Goal: Information Seeking & Learning: Learn about a topic

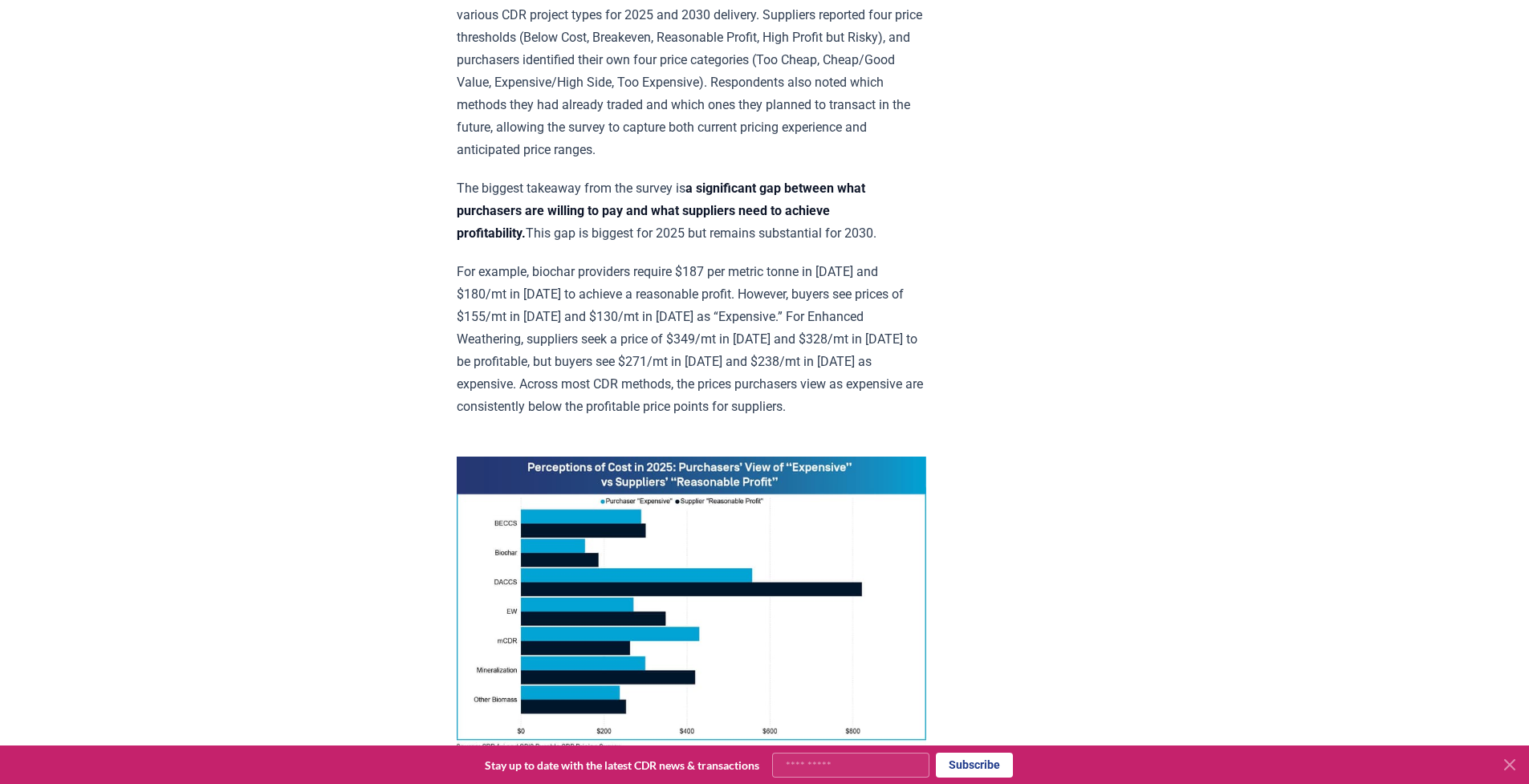
scroll to position [838, 0]
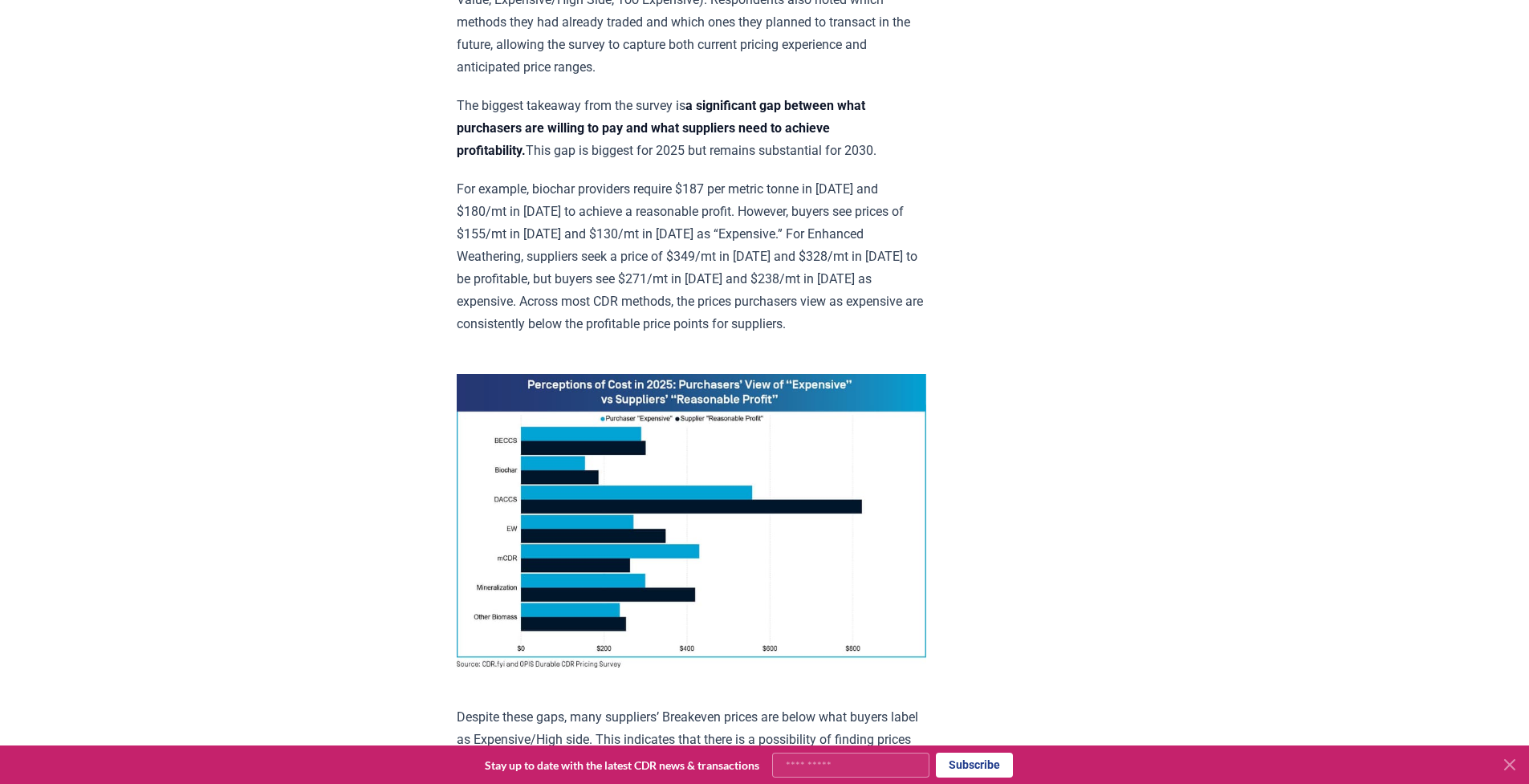
drag, startPoint x: 1167, startPoint y: 83, endPoint x: 1170, endPoint y: 75, distance: 8.5
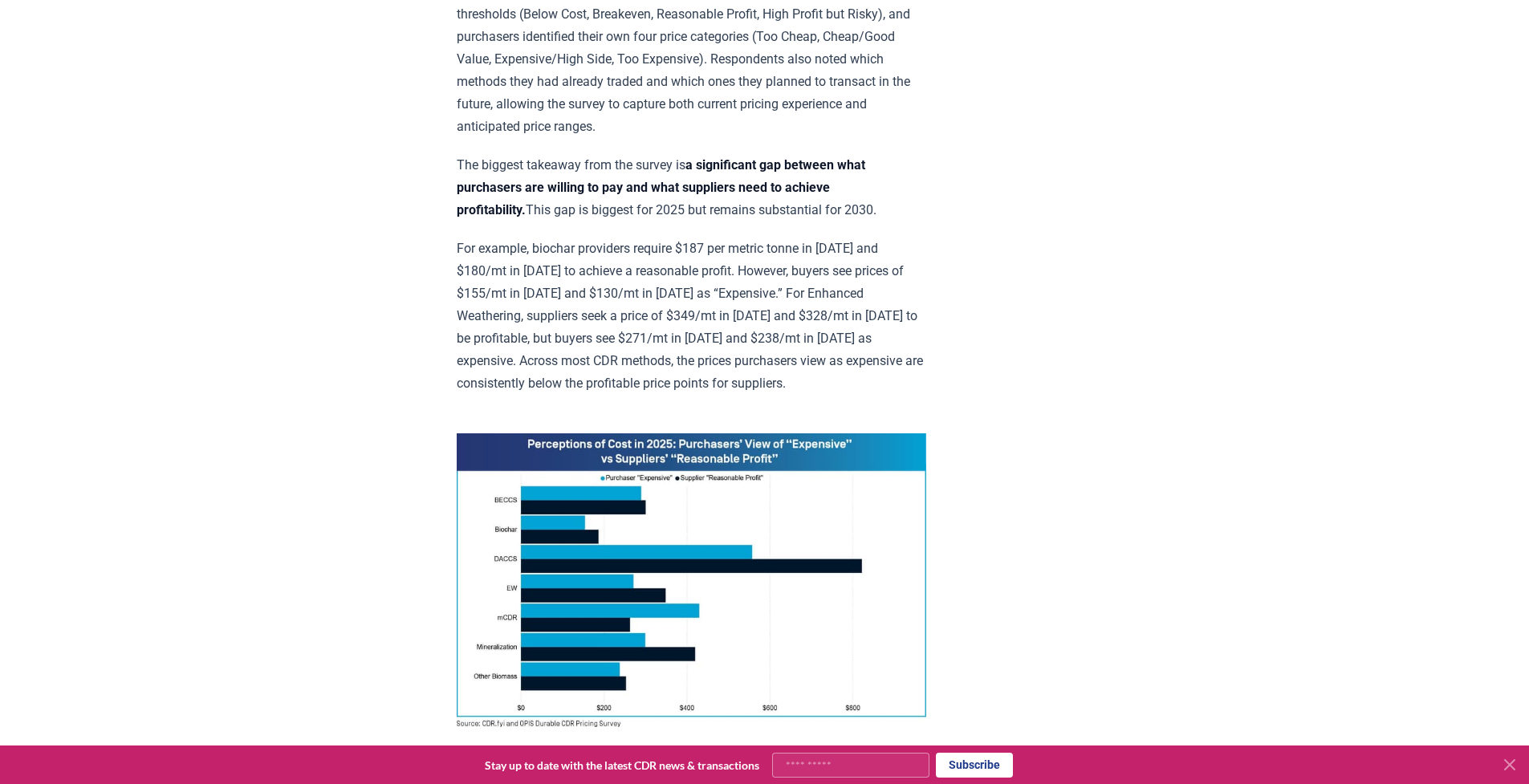
scroll to position [0, 0]
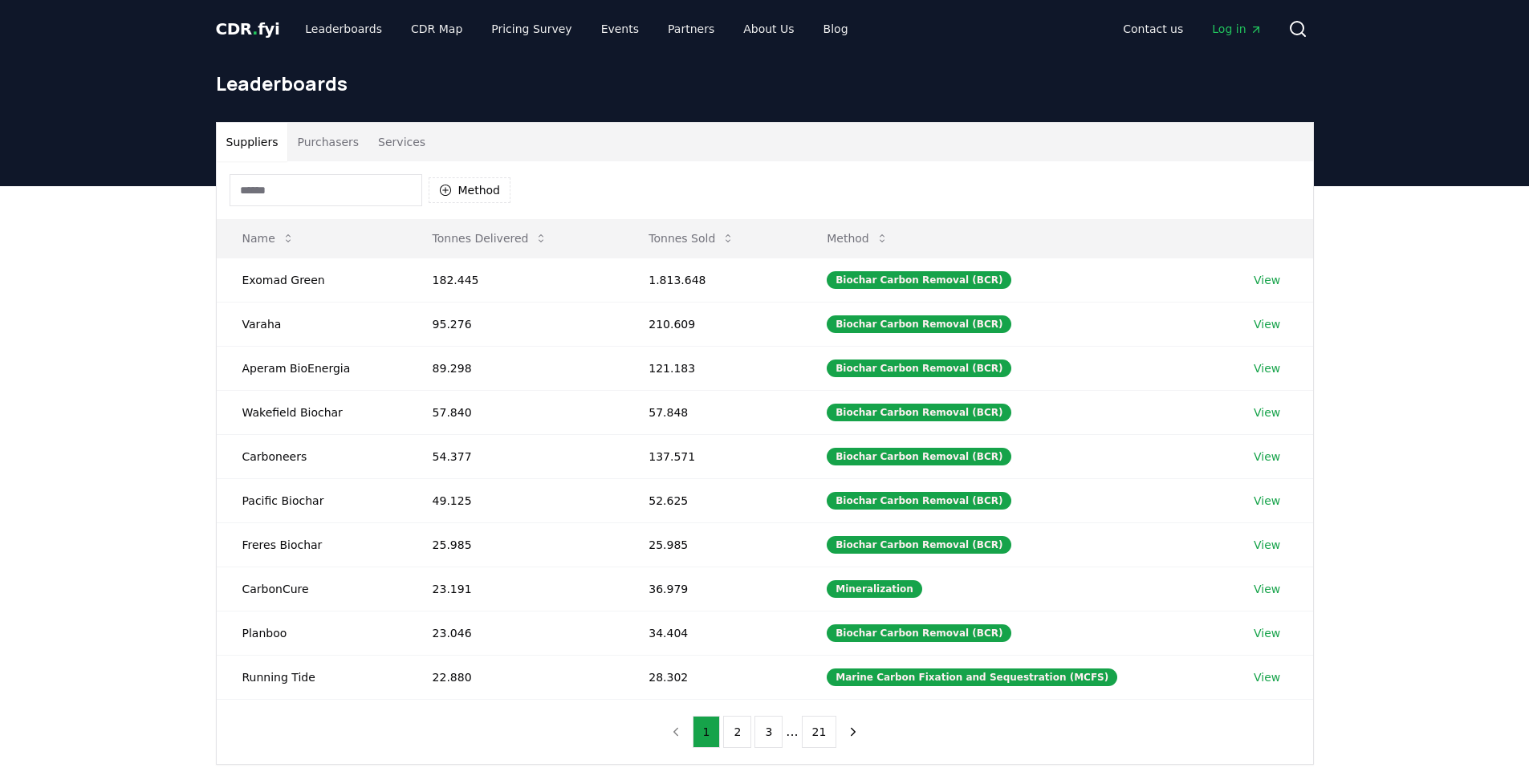
click at [360, 149] on button "Purchasers" at bounding box center [328, 142] width 81 height 39
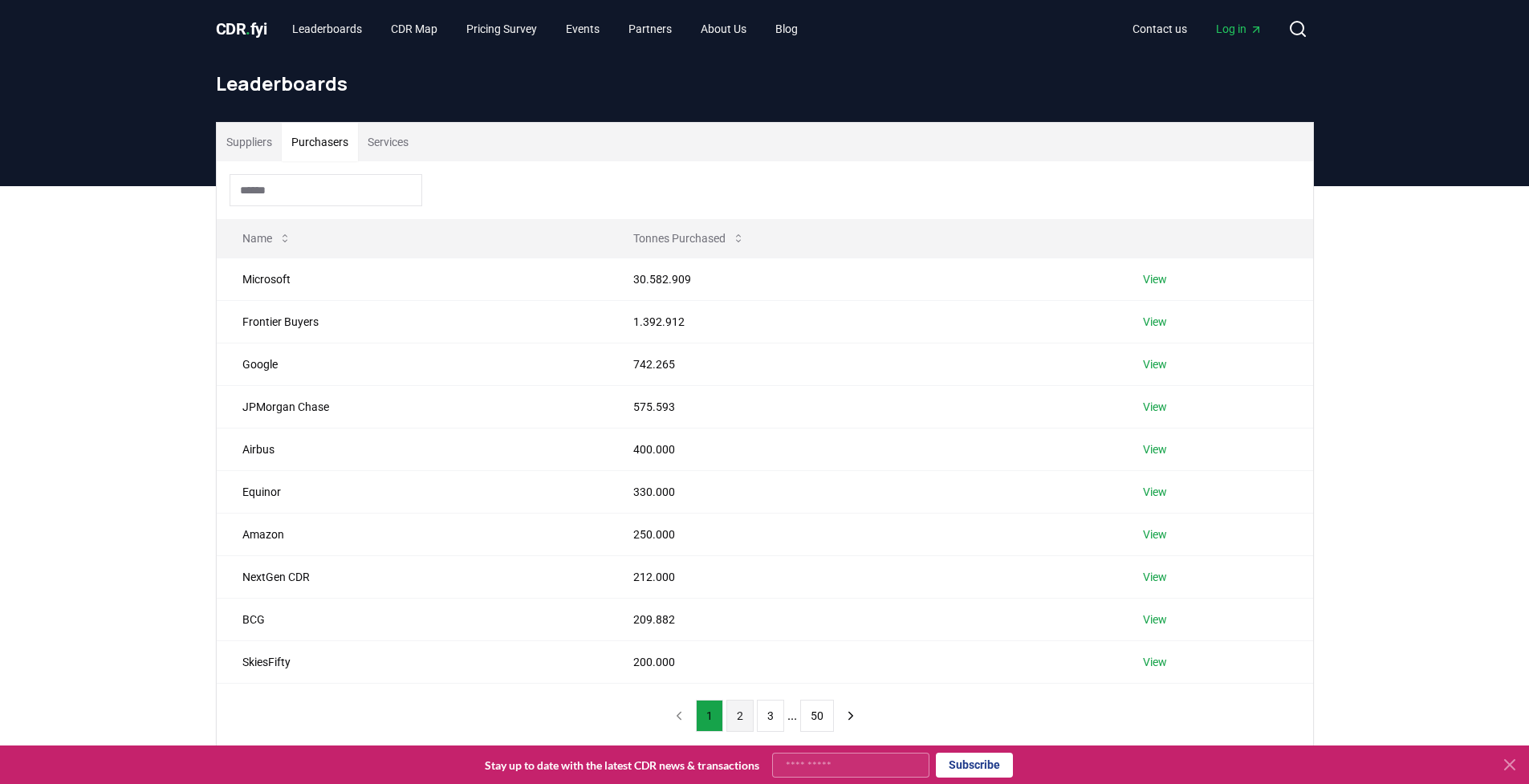
click at [742, 722] on button "2" at bounding box center [740, 715] width 27 height 32
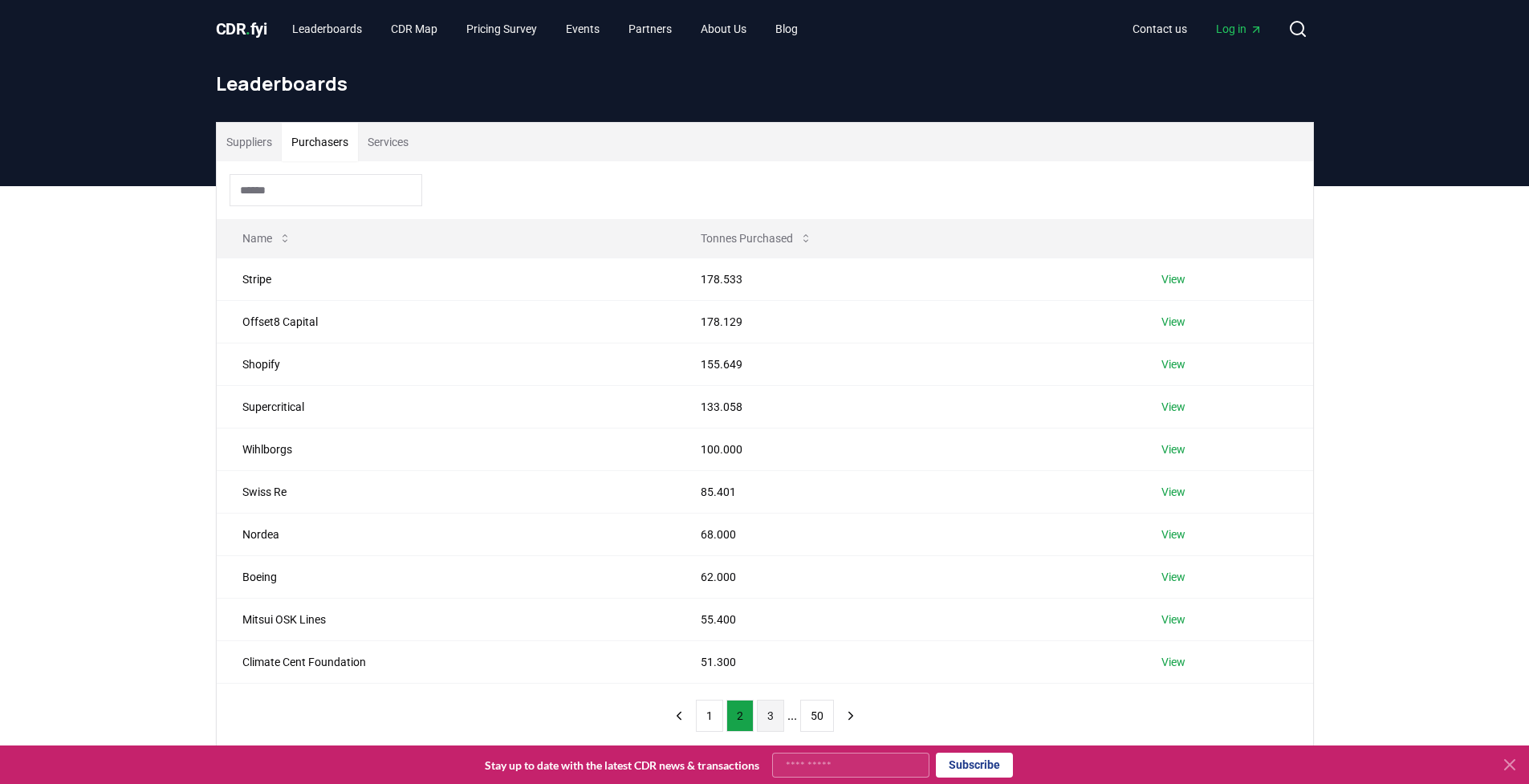
click at [767, 711] on button "3" at bounding box center [770, 715] width 27 height 32
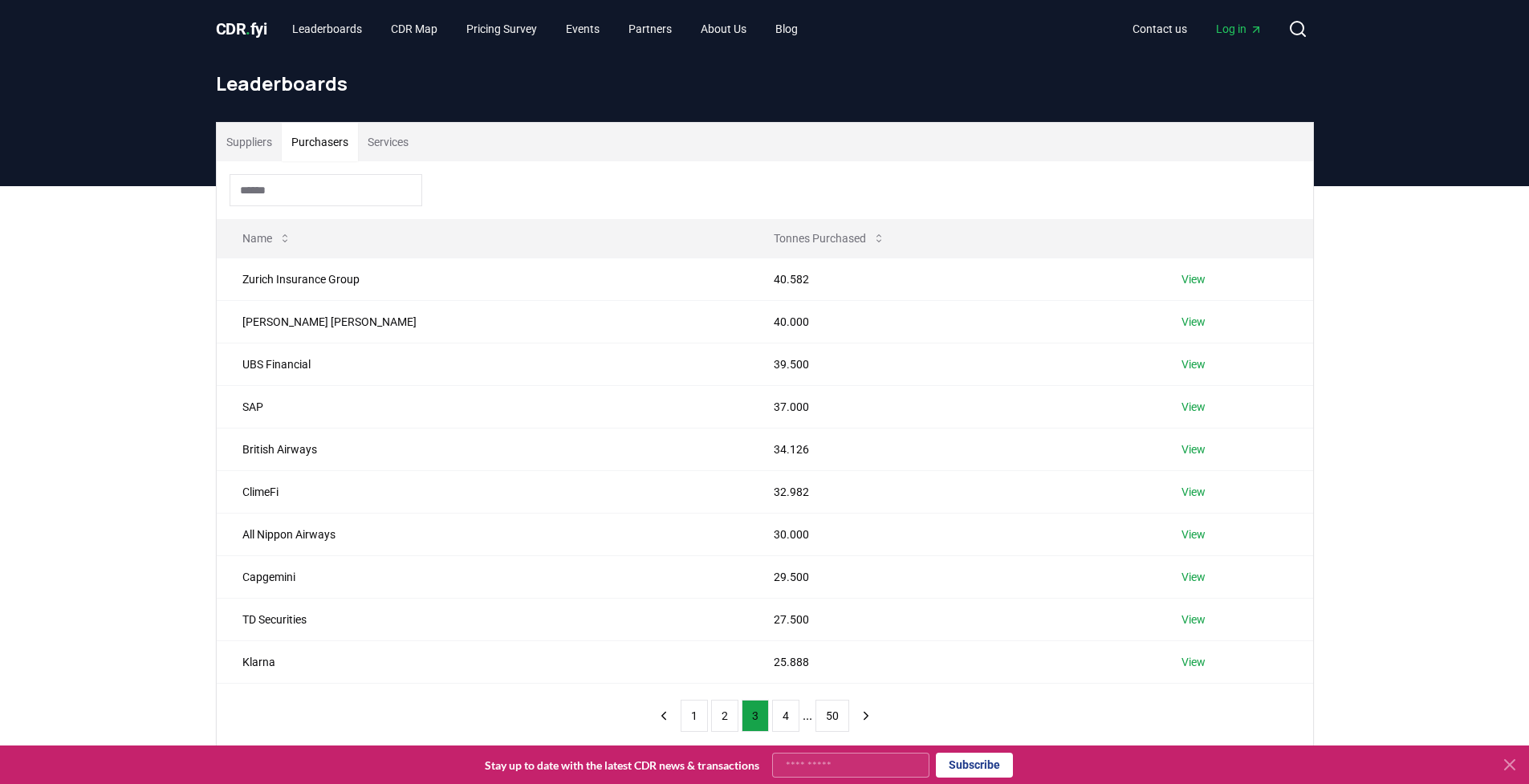
click at [824, 713] on button "50" at bounding box center [832, 715] width 34 height 32
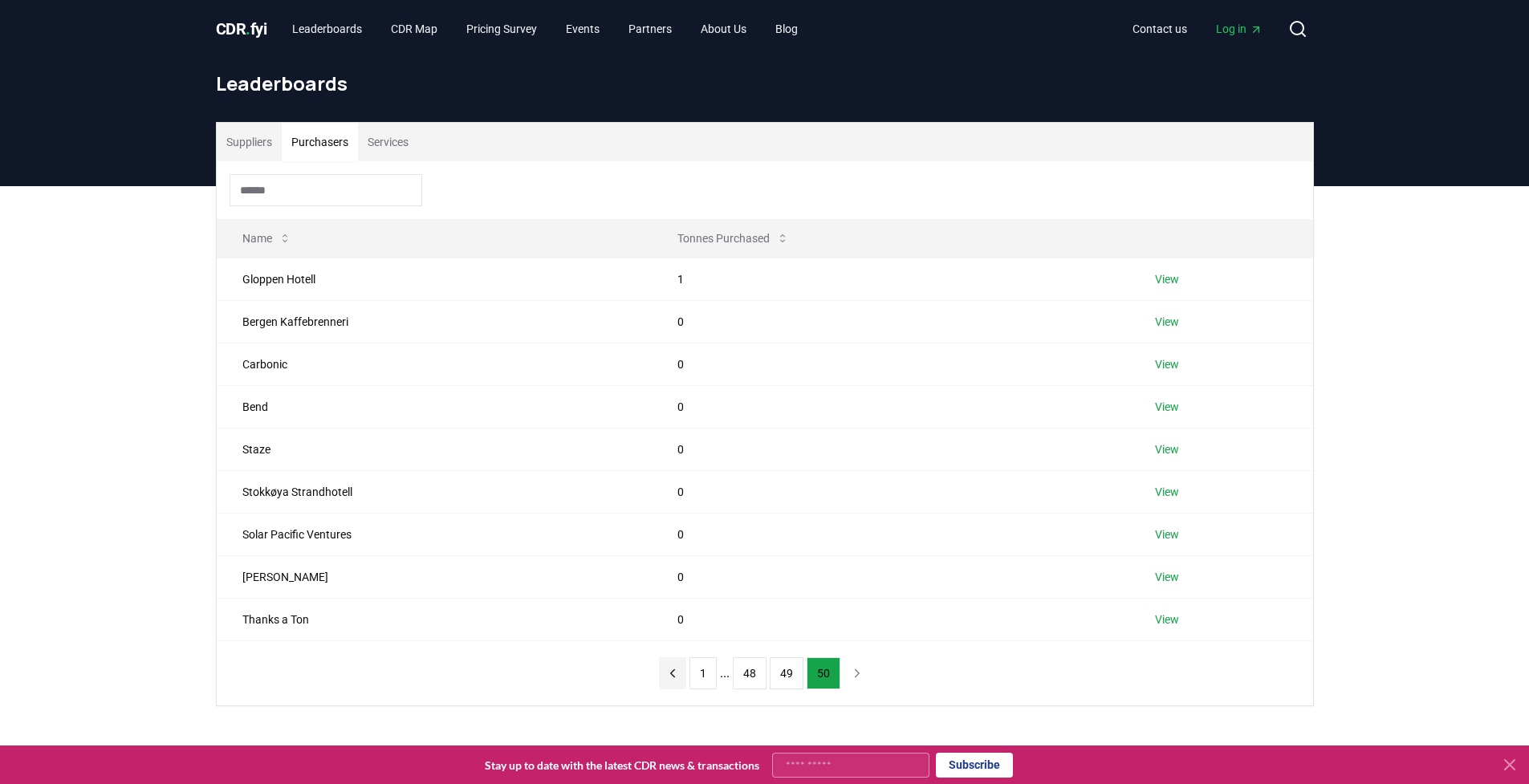
click at [667, 675] on icon "previous page" at bounding box center [673, 673] width 15 height 15
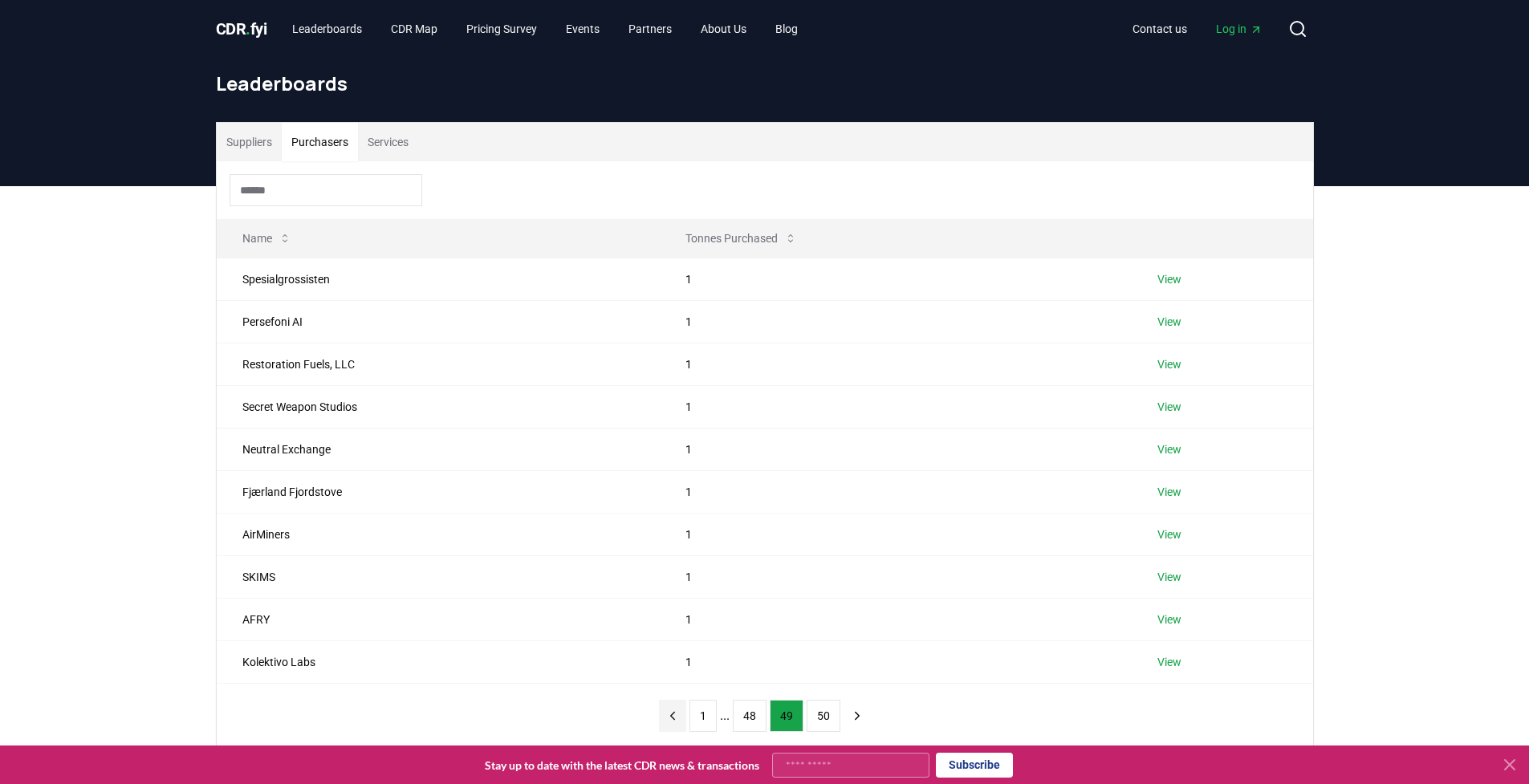
click at [674, 709] on icon "previous page" at bounding box center [673, 716] width 15 height 15
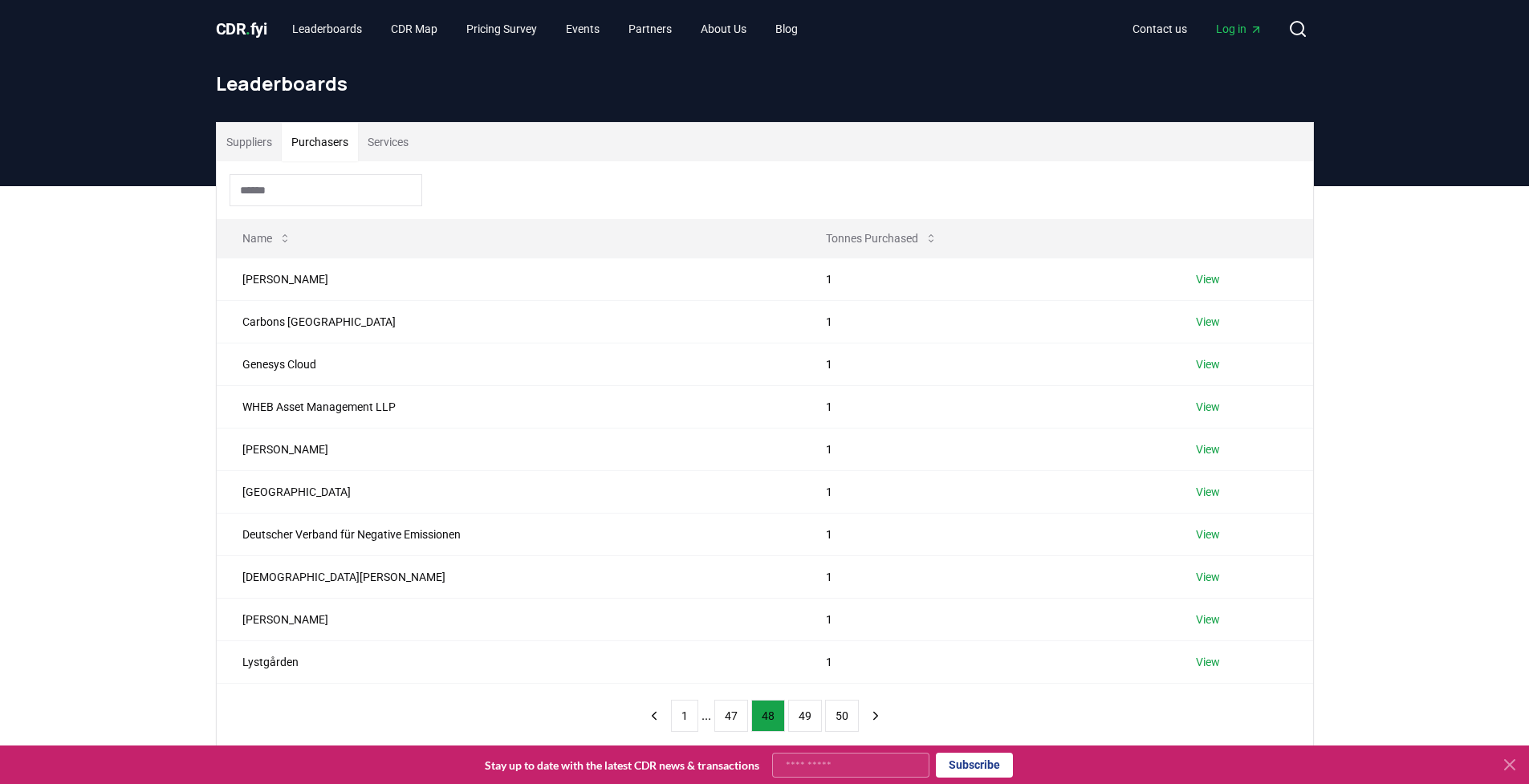
click at [1350, 115] on header "Leaderboards" at bounding box center [764, 121] width 1529 height 128
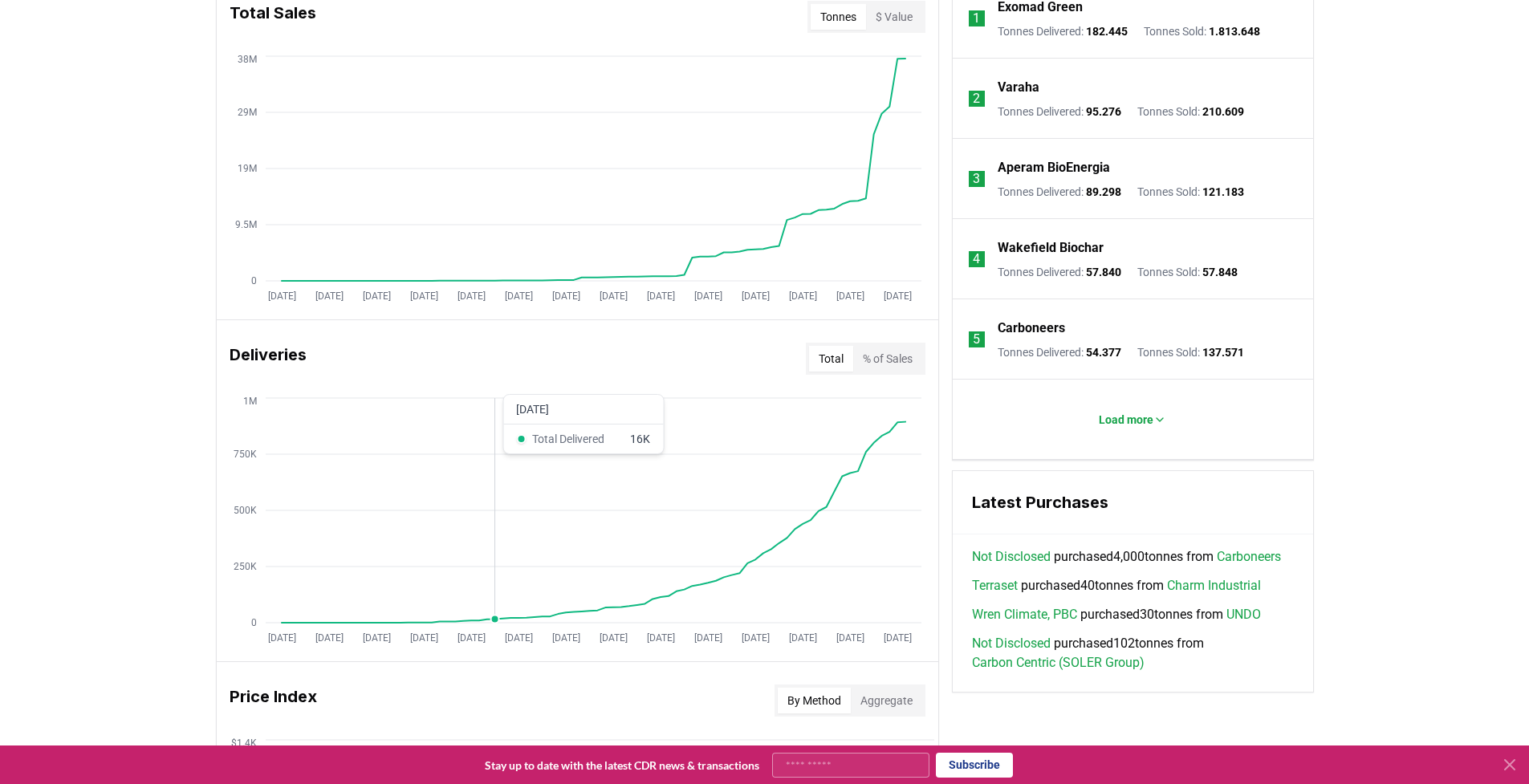
scroll to position [665, 0]
